Goal: Transaction & Acquisition: Purchase product/service

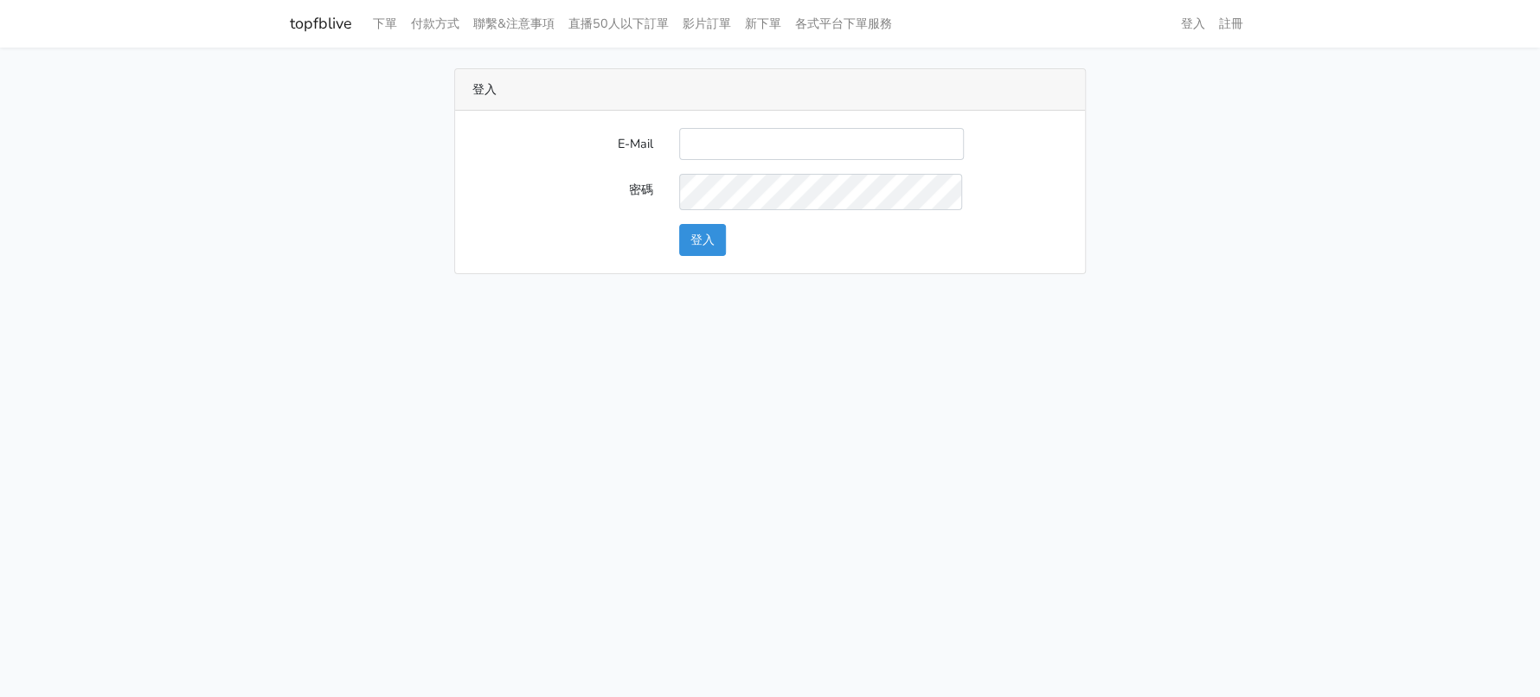
type input "a0930115212@gmail.com"
click at [692, 256] on button "登入" at bounding box center [702, 240] width 47 height 32
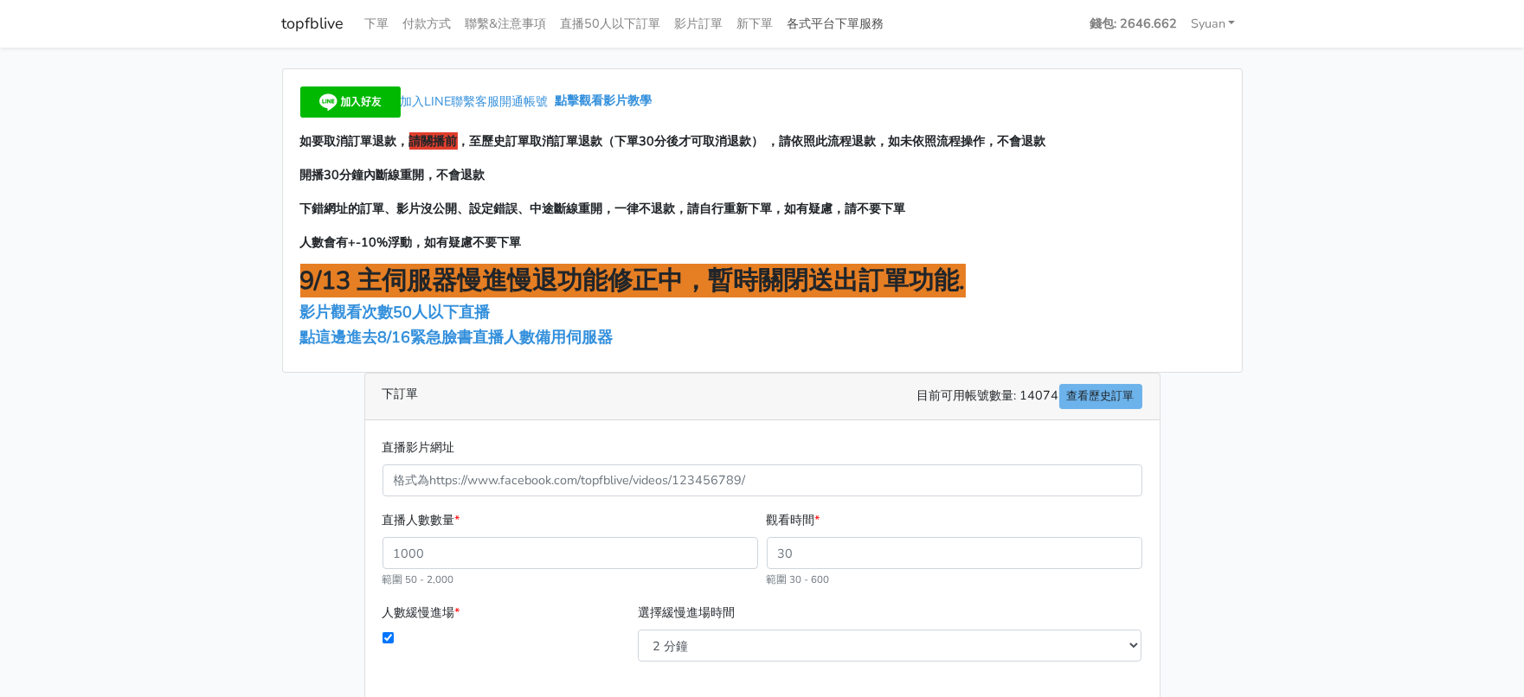
click at [891, 23] on link "各式平台下單服務" at bounding box center [835, 24] width 111 height 34
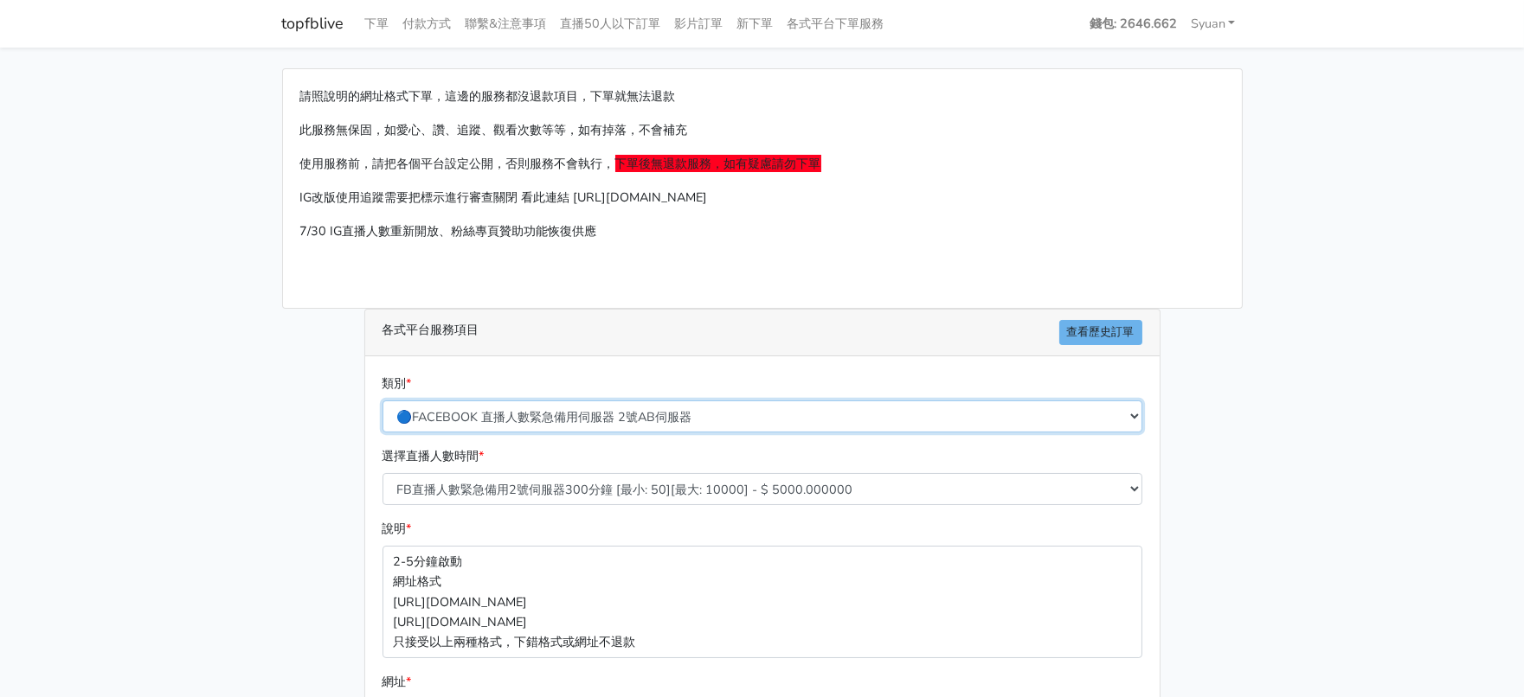
click at [629, 433] on select "🔵FACEBOOK 直播人數緊急備用伺服器 2號AB伺服器 🔵FACEBOOK 網軍專用貼文留言 安全保密 🔵9/30 FACEBOOK 直播人數緩慢進場緩慢…" at bounding box center [762, 417] width 760 height 32
select select "🔵2/12新增FACEBOOK 直播人數緊急備用伺服器 SC伺服器"
click at [383, 433] on select "🔵FACEBOOK 直播人數緊急備用伺服器 2號AB伺服器 🔵FACEBOOK 網軍專用貼文留言 安全保密 🔵9/30 FACEBOOK 直播人數緩慢進場緩慢…" at bounding box center [762, 417] width 760 height 32
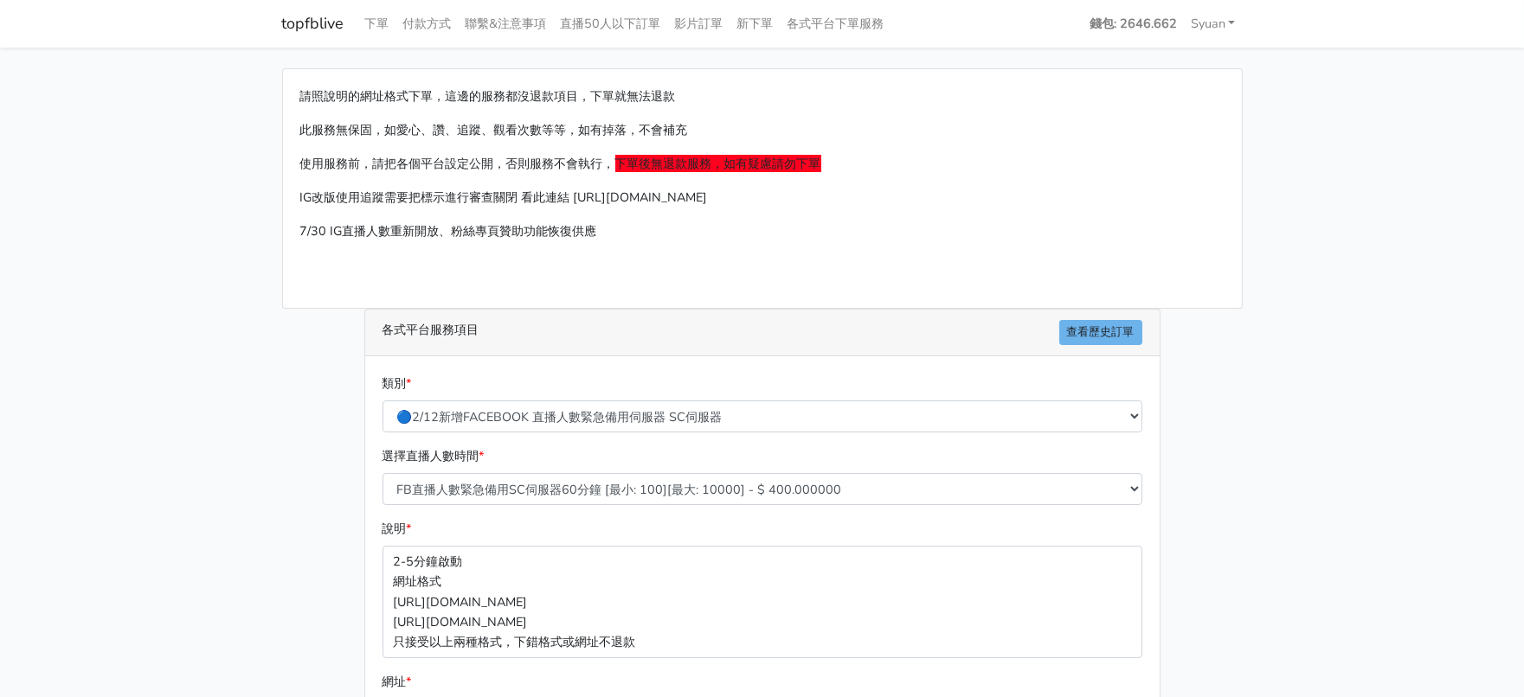
click at [172, 423] on main "請照說明的網址格式下單，這邊的服務都沒退款項目，下單就無法退款 此服務無保固，如愛心、讚、追蹤、觀看次數等等，如有掉落，不會補充 使用服務前，請把各個平台設定…" at bounding box center [762, 514] width 1524 height 932
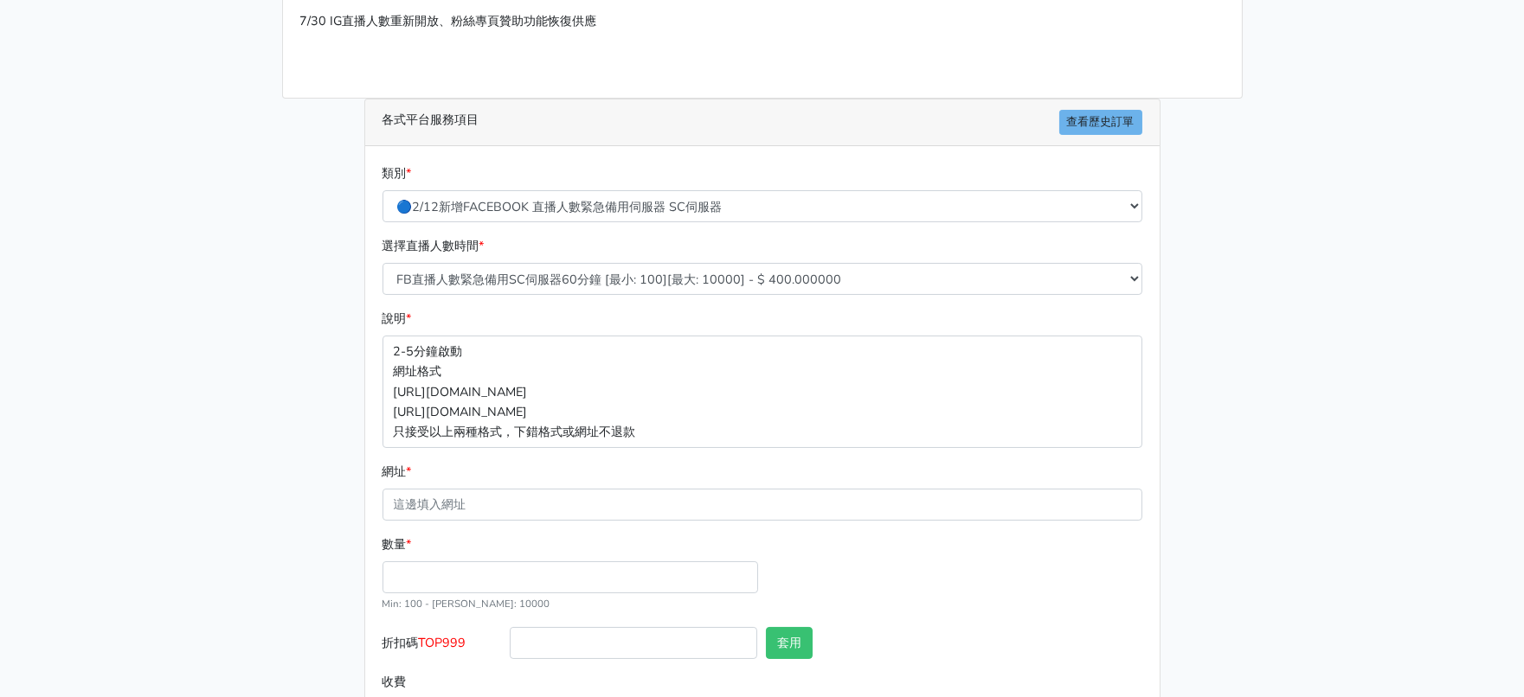
scroll to position [215, 0]
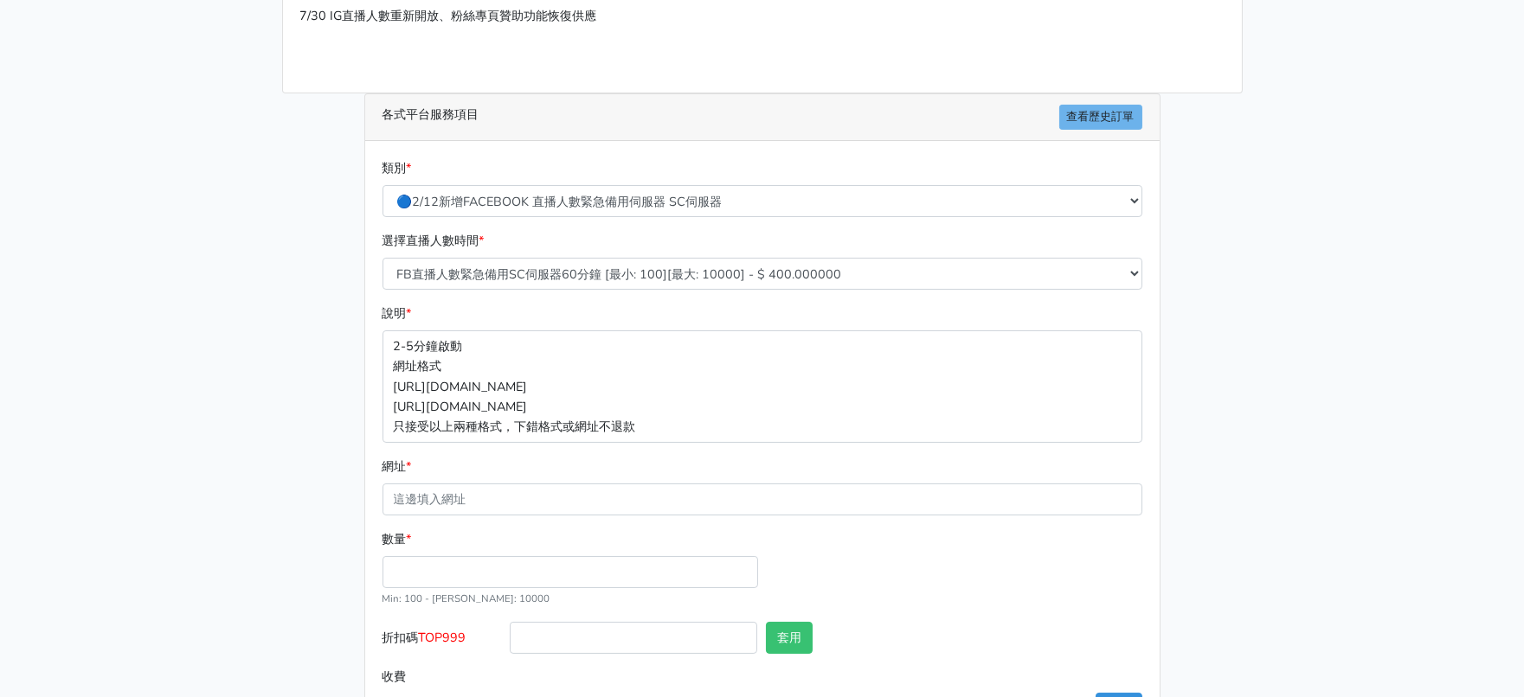
drag, startPoint x: 774, startPoint y: 307, endPoint x: 763, endPoint y: 307, distance: 11.2
click at [767, 290] on div "選擇直播人數時間 * FB直播人數緊急備用SC伺服器60分鐘 [最小: 100][最大: 10000] - $ 400.000000 FB直播人數緊急備用SC…" at bounding box center [762, 260] width 768 height 59
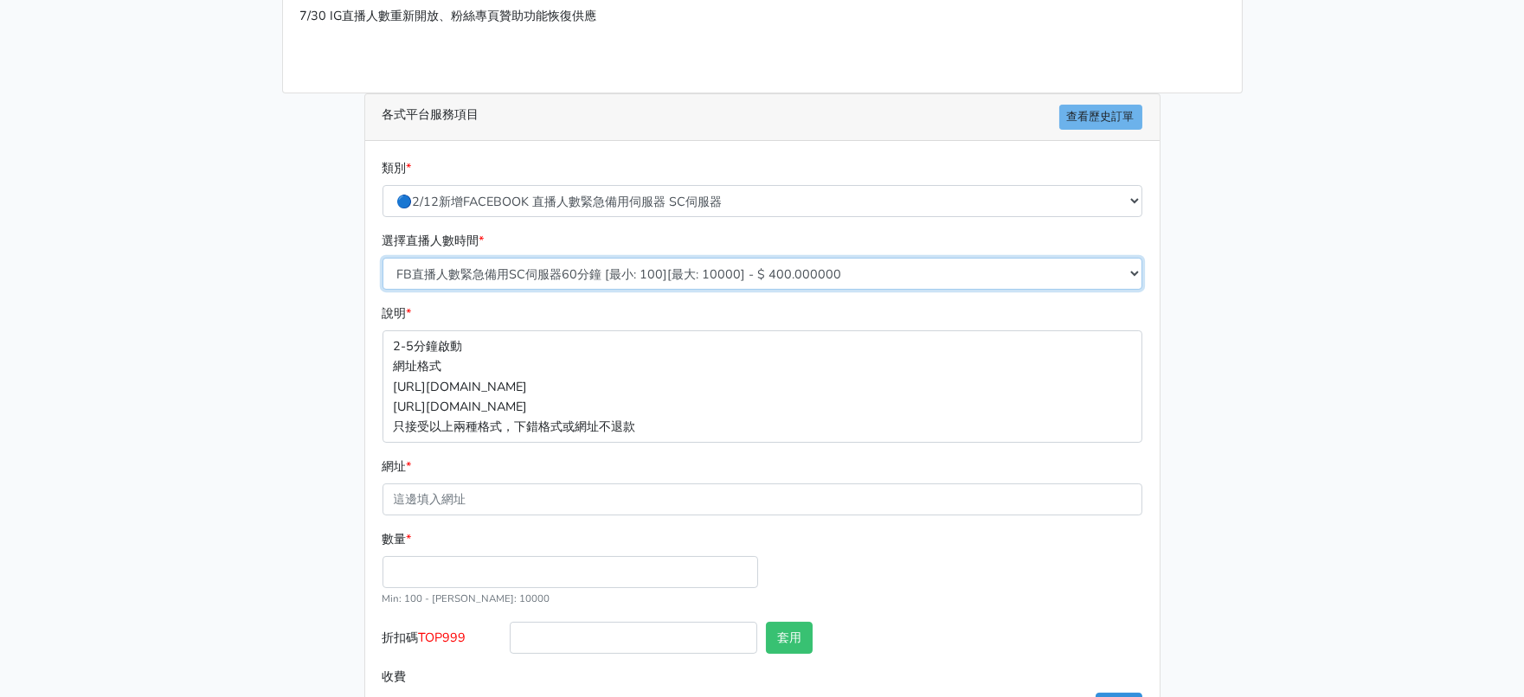
click at [707, 290] on select "FB直播人數緊急備用SC伺服器60分鐘 [最小: 100][最大: 10000] - $ 400.000000 FB直播人數緊急備用SC伺服器120分鐘 [最…" at bounding box center [762, 274] width 760 height 32
select select "636"
click at [383, 290] on select "FB直播人數緊急備用SC伺服器60分鐘 [最小: 100][最大: 10000] - $ 400.000000 FB直播人數緊急備用SC伺服器120分鐘 [最…" at bounding box center [762, 274] width 760 height 32
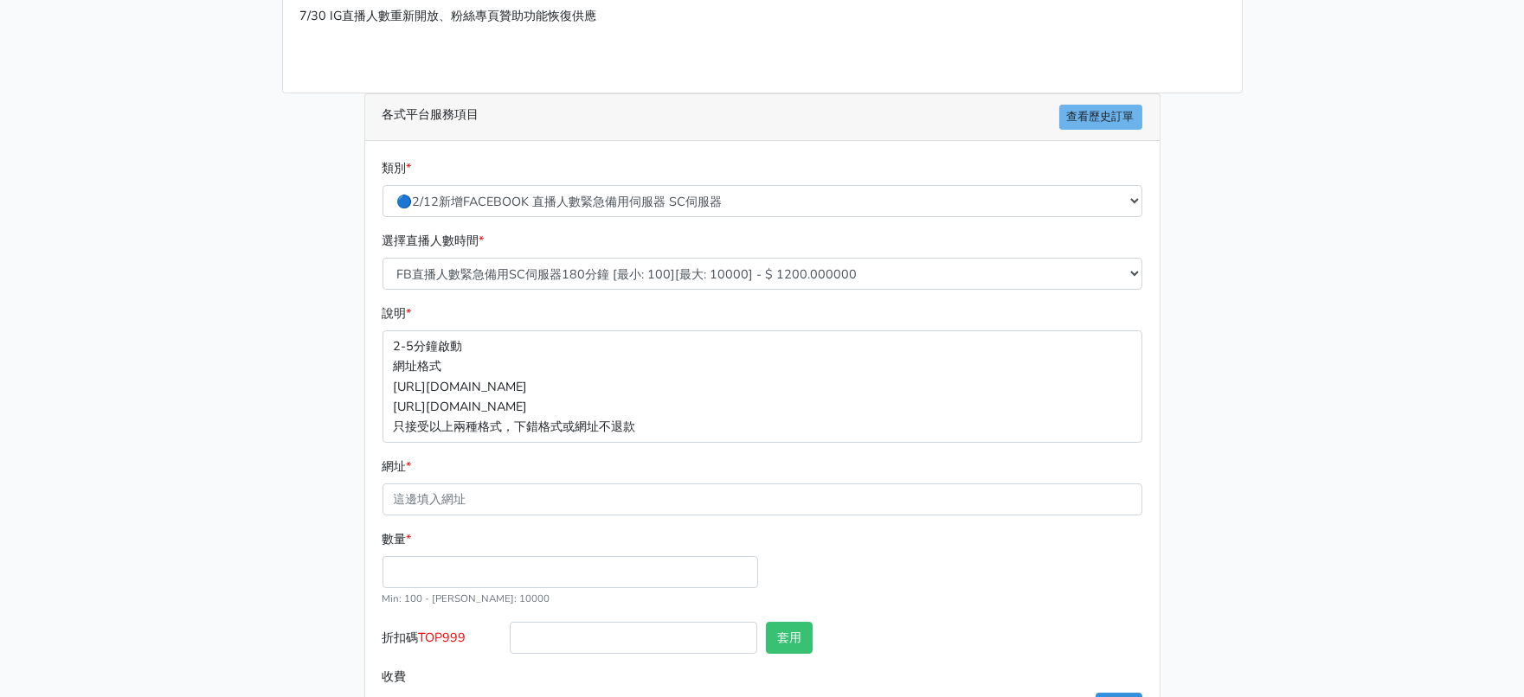
click at [248, 417] on main "請照說明的網址格式下單，這邊的服務都沒退款項目，下單就無法退款 此服務無保固，如愛心、讚、追蹤、觀看次數等等，如有掉落，不會補充 使用服務前，請把各個平台設定…" at bounding box center [762, 298] width 1524 height 932
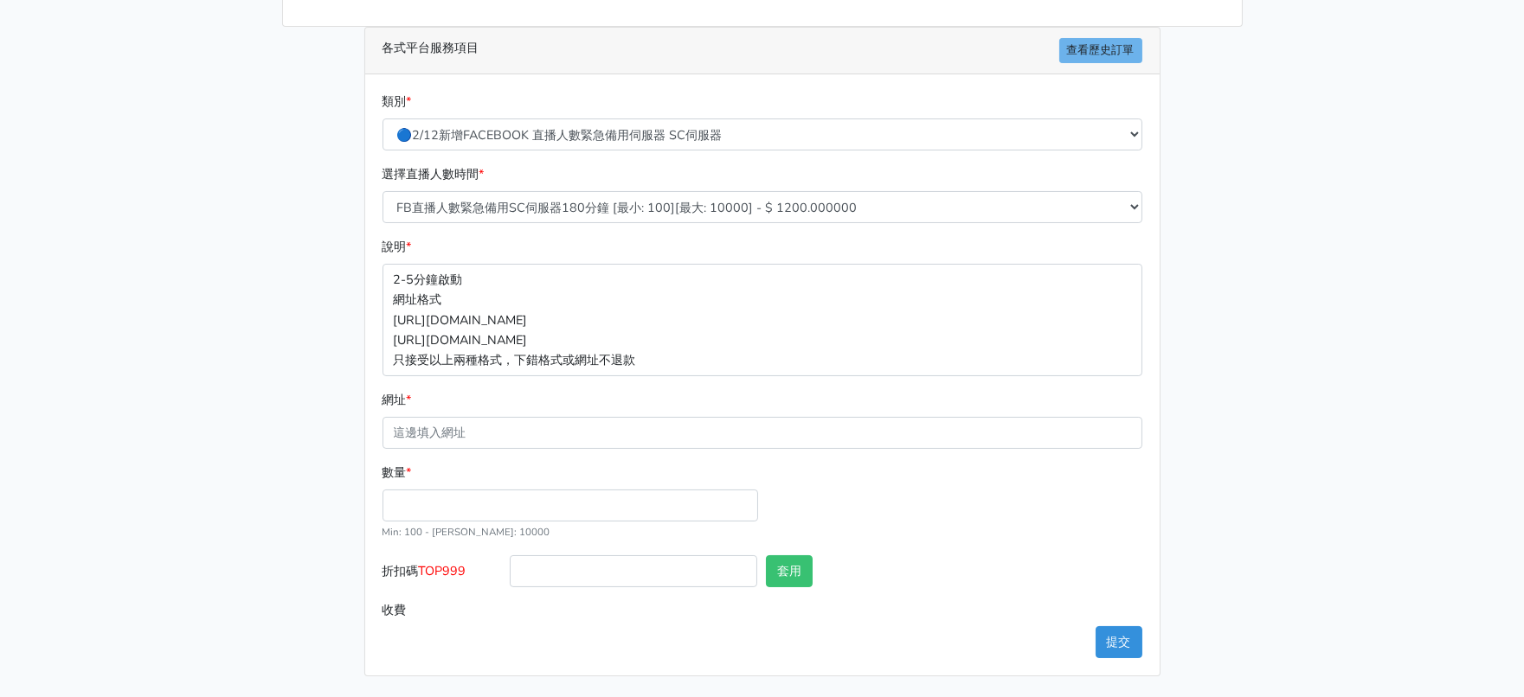
scroll to position [401, 0]
click at [450, 491] on input "數量 *" at bounding box center [569, 506] width 375 height 32
type input "300"
type input "360.000"
click at [21, 458] on main "請照說明的網址格式下單，這邊的服務都沒退款項目，下單就無法退款 此服務無保固，如愛心、讚、追蹤、觀看次數等等，如有掉落，不會補充 使用服務前，請把各個平台設定…" at bounding box center [762, 232] width 1524 height 932
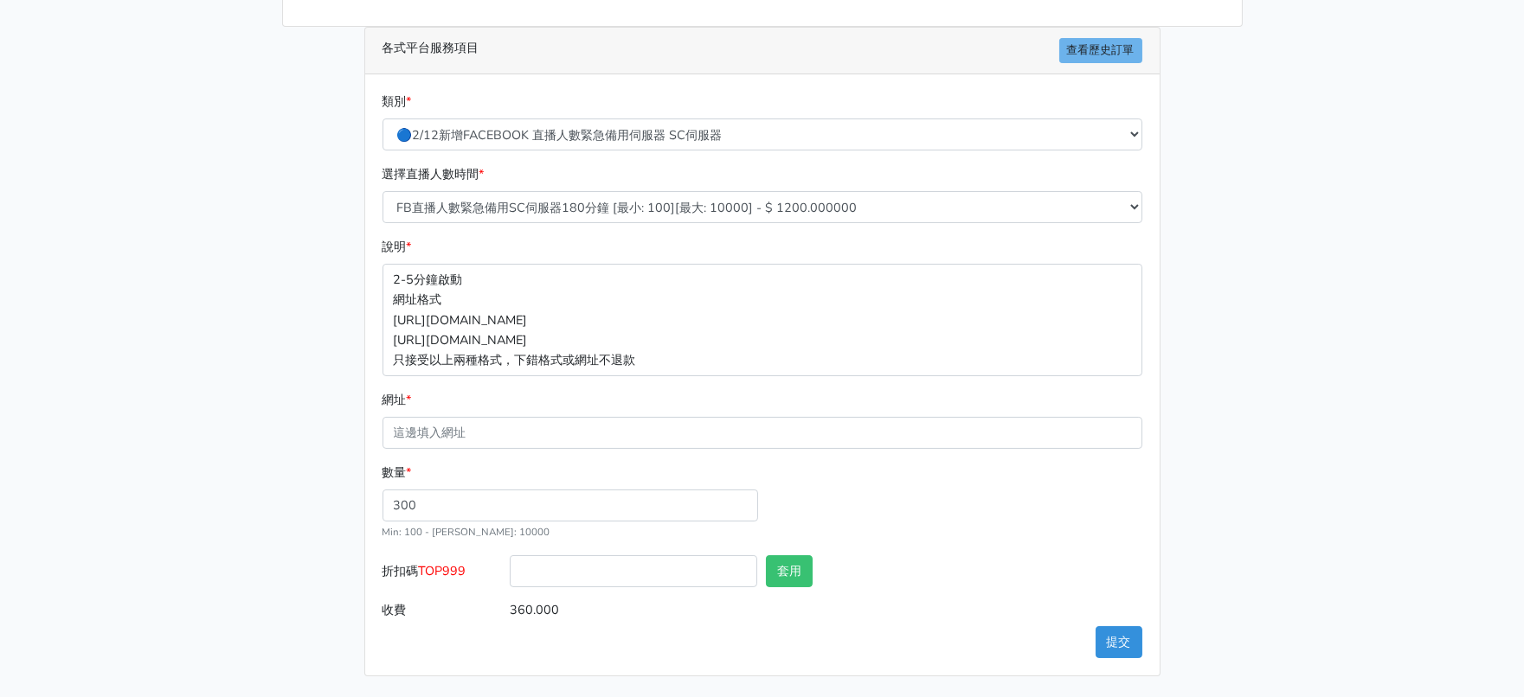
click at [440, 562] on span "TOP999" at bounding box center [443, 570] width 48 height 17
click at [510, 555] on input "折扣碼 TOP999" at bounding box center [633, 571] width 247 height 32
click at [440, 562] on span "TOP999" at bounding box center [443, 570] width 48 height 17
click at [510, 555] on input "折扣碼 TOP999" at bounding box center [633, 571] width 247 height 32
copy span "TOP999"
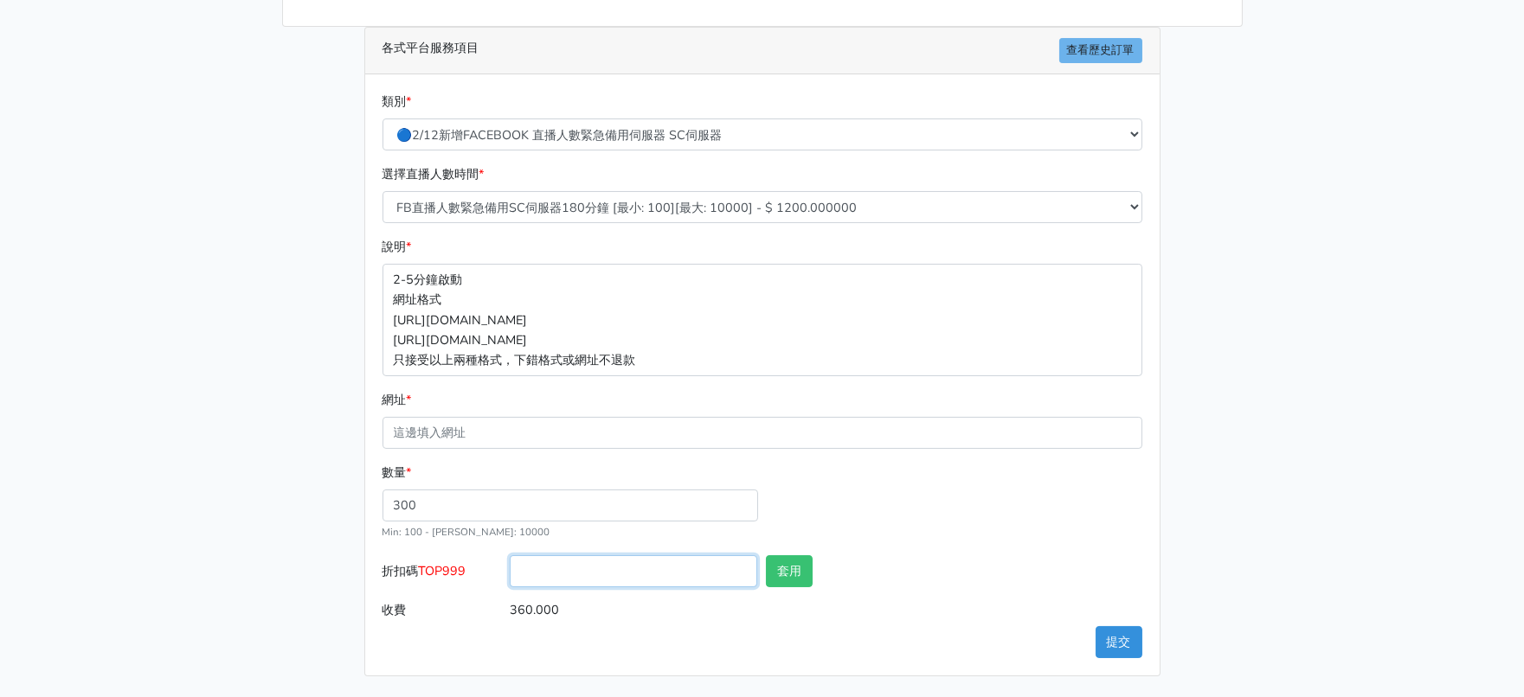
drag, startPoint x: 618, startPoint y: 562, endPoint x: 717, endPoint y: 530, distance: 104.5
click at [620, 562] on input "折扣碼 TOP999" at bounding box center [633, 571] width 247 height 32
type input "v"
paste input "TOP999"
type input "TOP999"
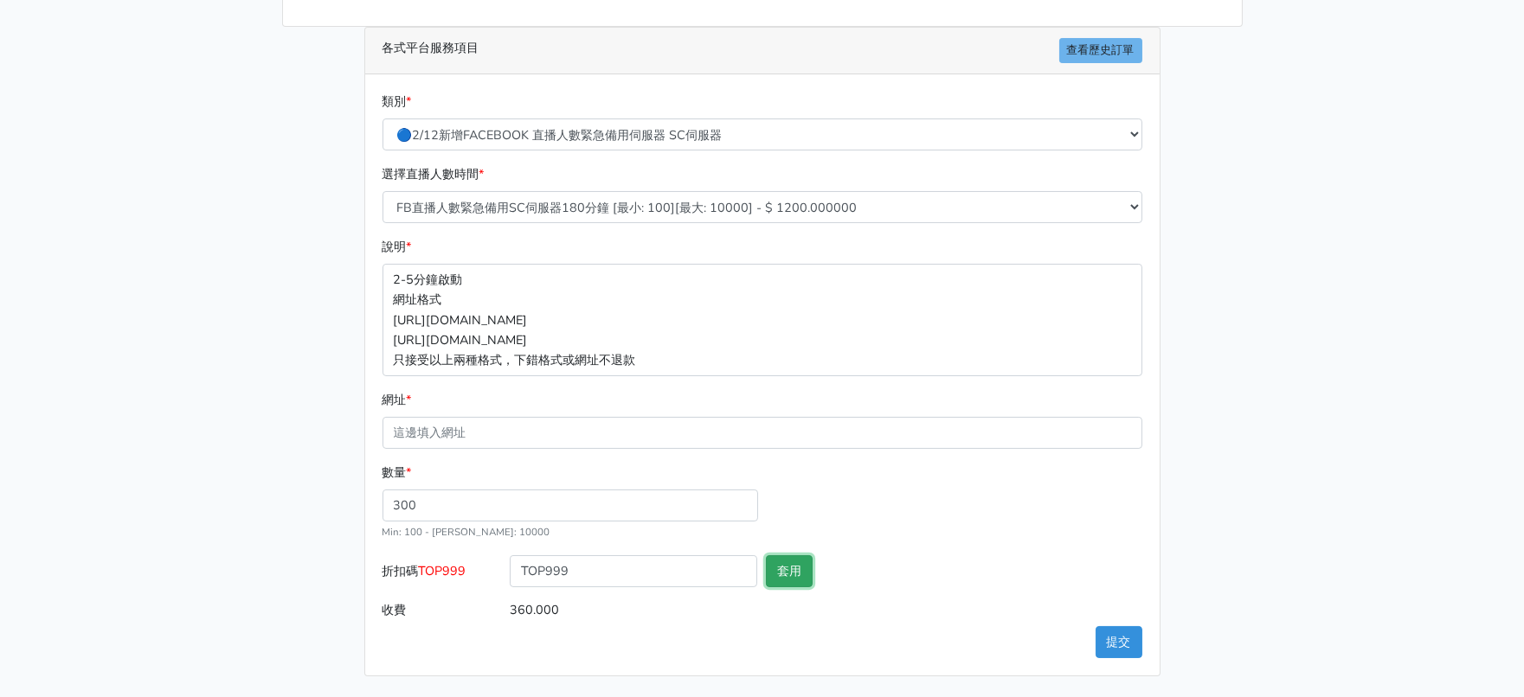
click at [796, 559] on button "套用" at bounding box center [789, 571] width 47 height 32
type input "套用失敗"
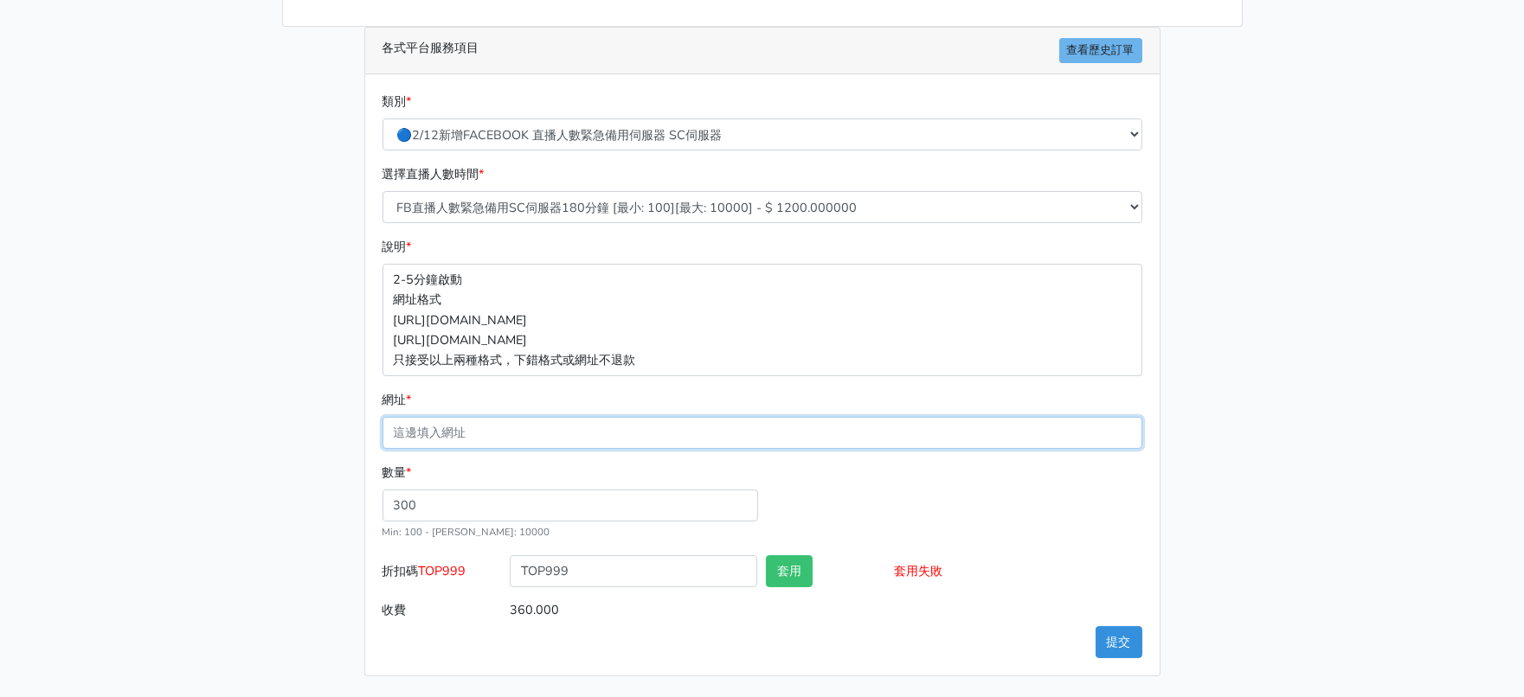
drag, startPoint x: 571, startPoint y: 402, endPoint x: 465, endPoint y: 411, distance: 106.8
click at [570, 417] on input "網址 *" at bounding box center [762, 433] width 760 height 32
paste input "[URL][DOMAIN_NAME]"
type input "[URL][DOMAIN_NAME]"
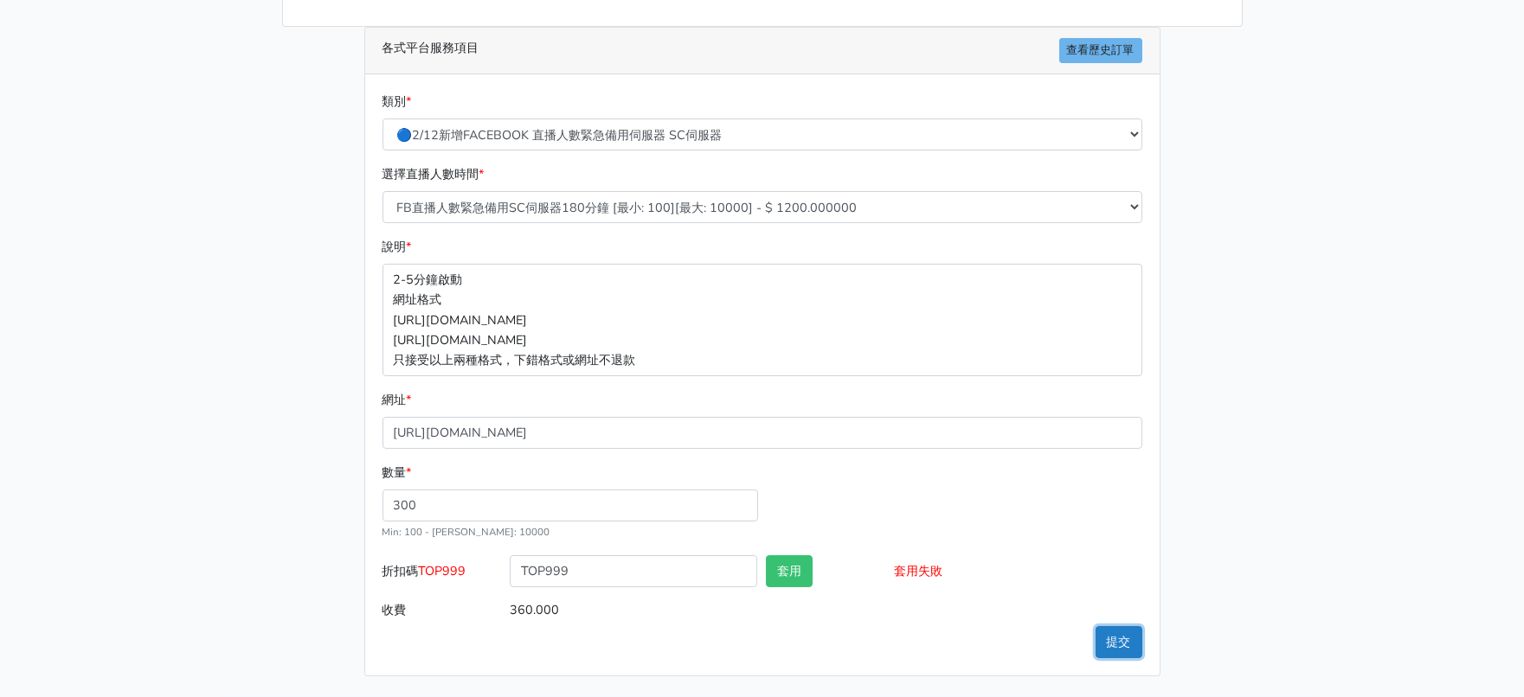
click at [1125, 626] on button "提交" at bounding box center [1118, 642] width 47 height 32
